Goal: Register for event/course

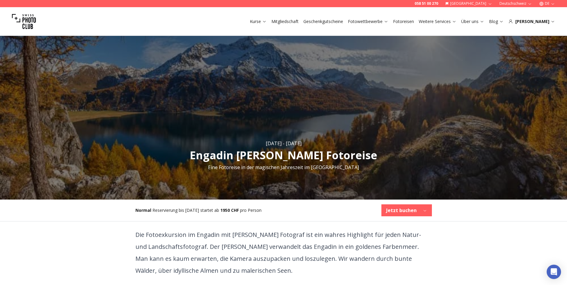
click at [29, 19] on img at bounding box center [24, 22] width 24 height 24
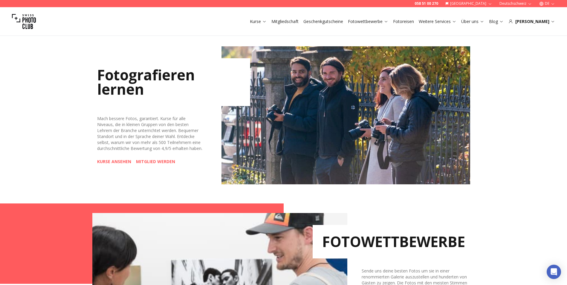
scroll to position [239, 0]
click at [110, 164] on link "KURSE ANSEHEN" at bounding box center [114, 161] width 34 height 6
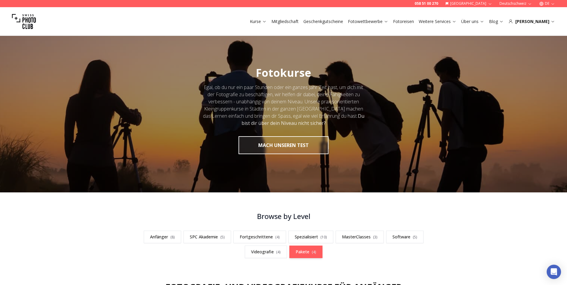
click at [305, 252] on link "Pakete ( 4 )" at bounding box center [305, 252] width 33 height 13
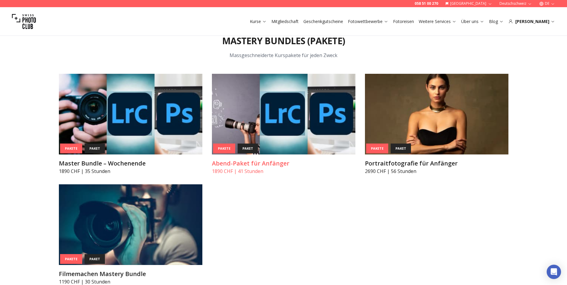
scroll to position [2562, 0]
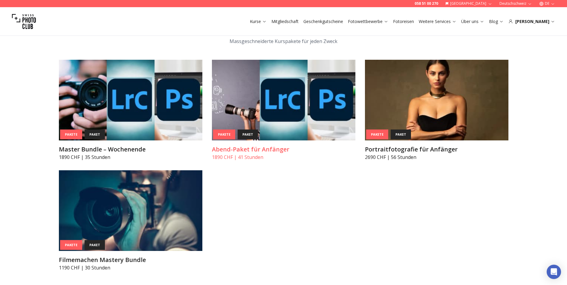
click at [272, 145] on h3 "Abend-Paket für Anfänger" at bounding box center [284, 149] width 144 height 8
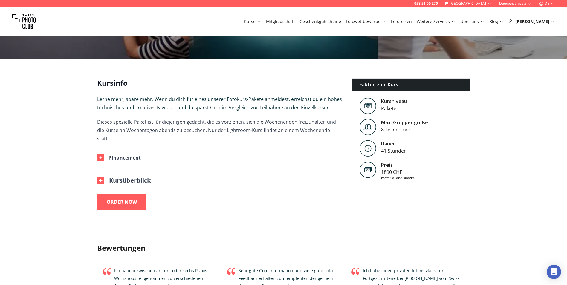
scroll to position [150, 0]
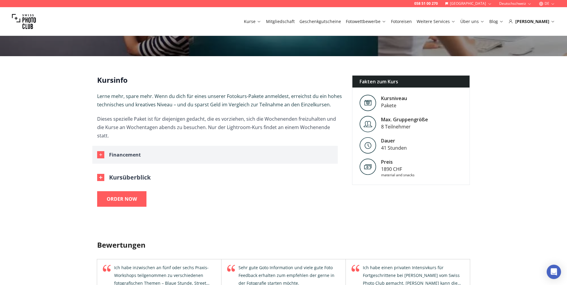
click at [291, 147] on button "Financement" at bounding box center [214, 155] width 245 height 18
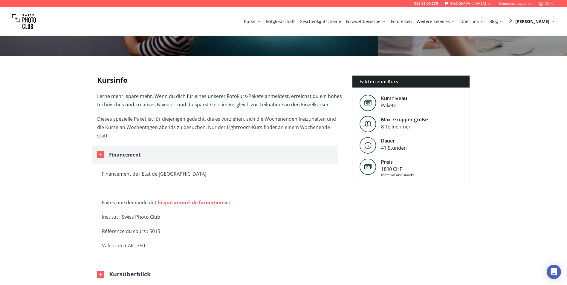
click at [291, 146] on button "Financement" at bounding box center [214, 155] width 245 height 18
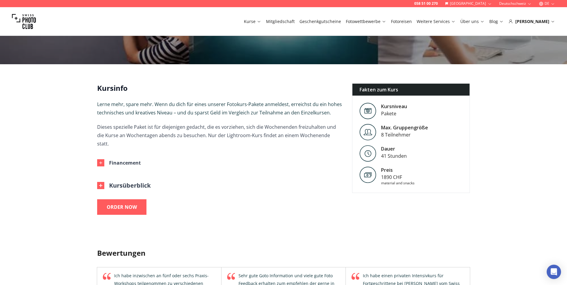
scroll to position [30, 0]
